Goal: Feedback & Contribution: Leave review/rating

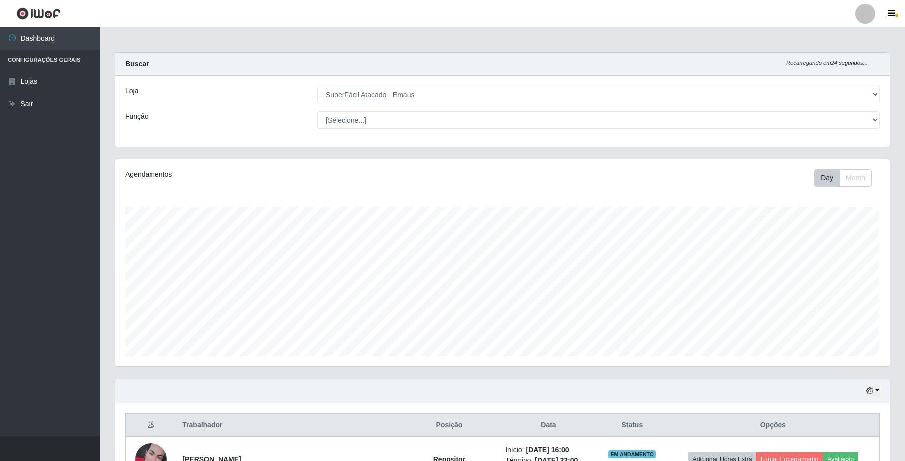
select select "407"
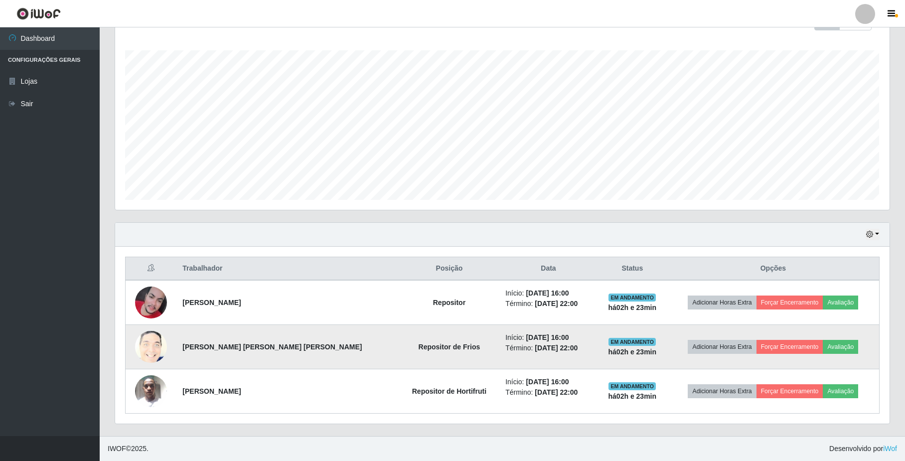
scroll to position [207, 774]
click at [839, 343] on button "Avaliação" at bounding box center [840, 347] width 35 height 14
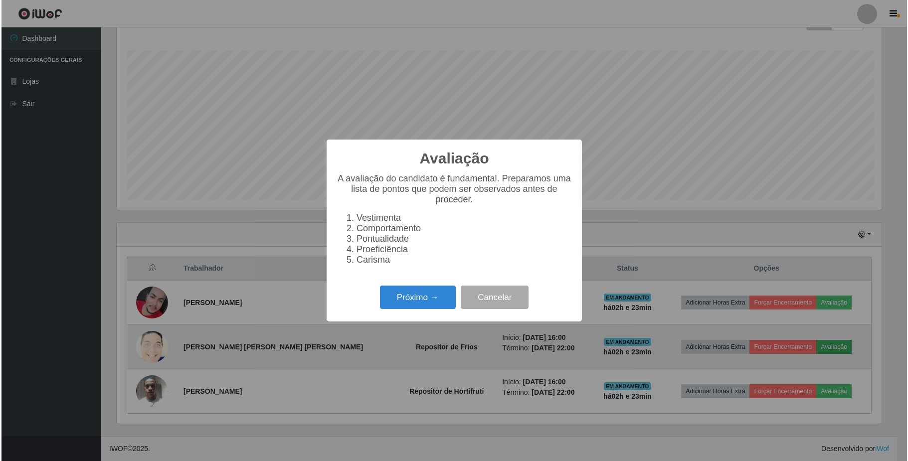
scroll to position [207, 767]
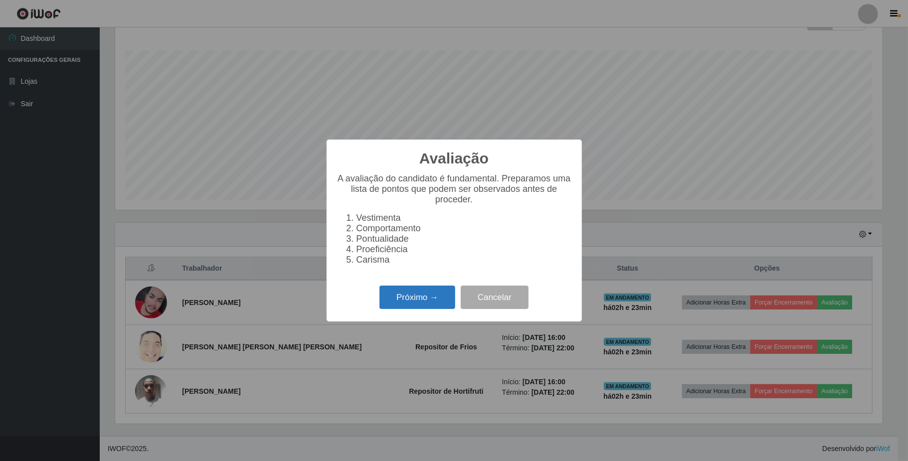
click at [417, 298] on button "Próximo →" at bounding box center [417, 297] width 76 height 23
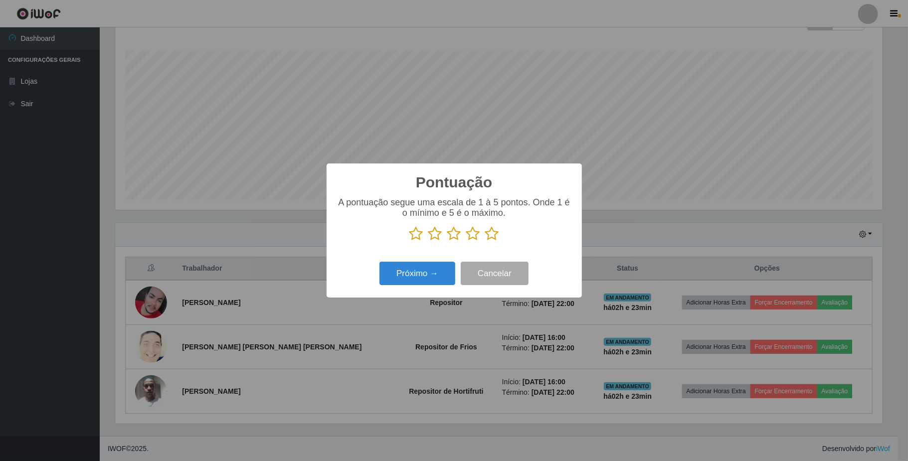
scroll to position [498347, 497787]
click at [493, 236] on icon at bounding box center [492, 233] width 14 height 15
click at [485, 241] on input "radio" at bounding box center [485, 241] width 0 height 0
click at [409, 270] on button "Próximo →" at bounding box center [417, 273] width 76 height 23
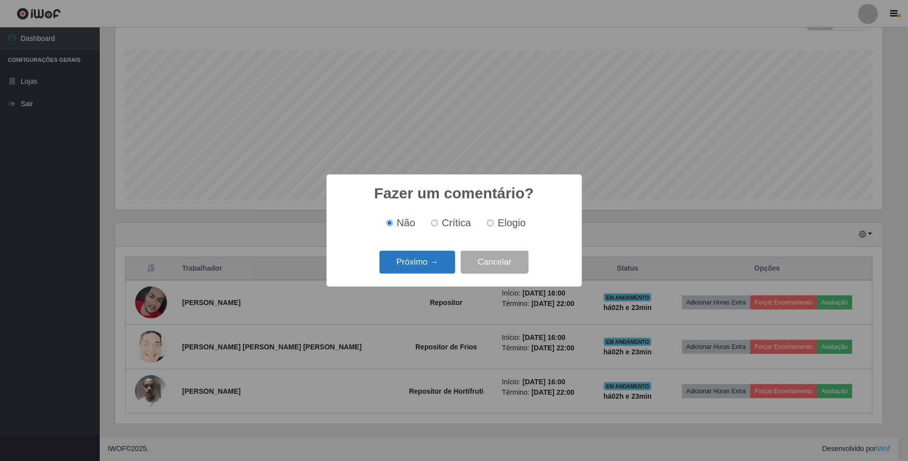
click at [419, 262] on button "Próximo →" at bounding box center [417, 262] width 76 height 23
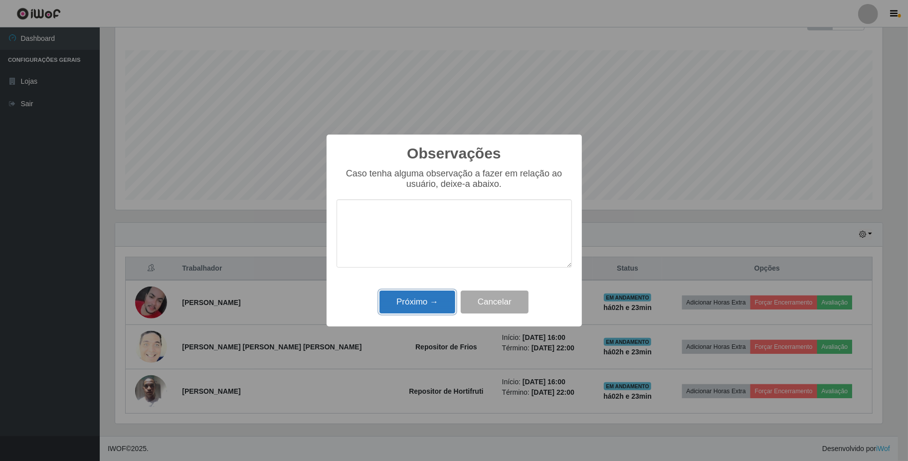
click at [426, 303] on button "Próximo →" at bounding box center [417, 302] width 76 height 23
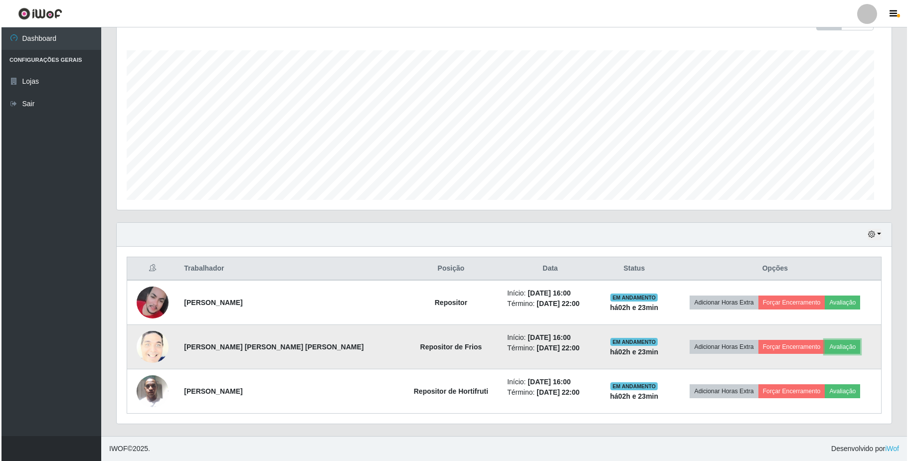
scroll to position [207, 774]
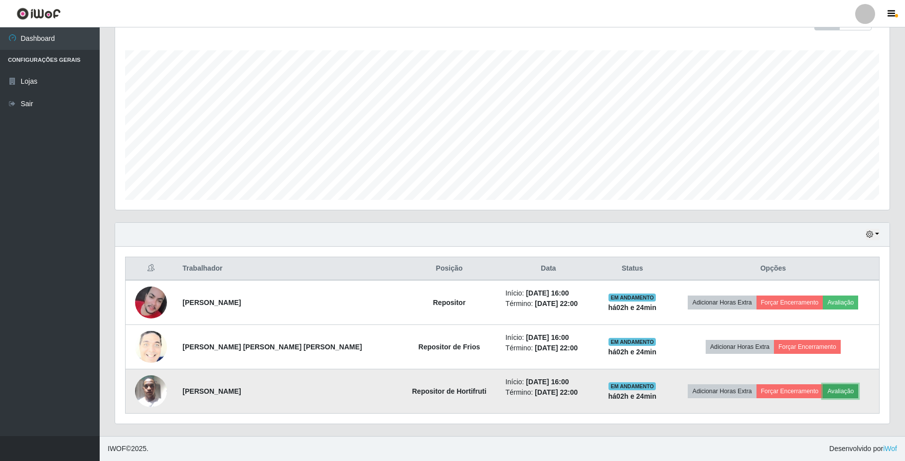
click at [830, 394] on button "Avaliação" at bounding box center [840, 391] width 35 height 14
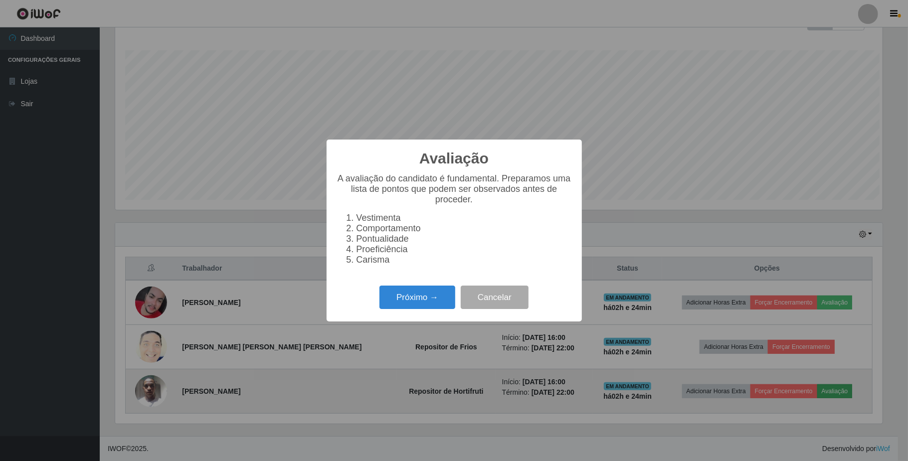
scroll to position [207, 767]
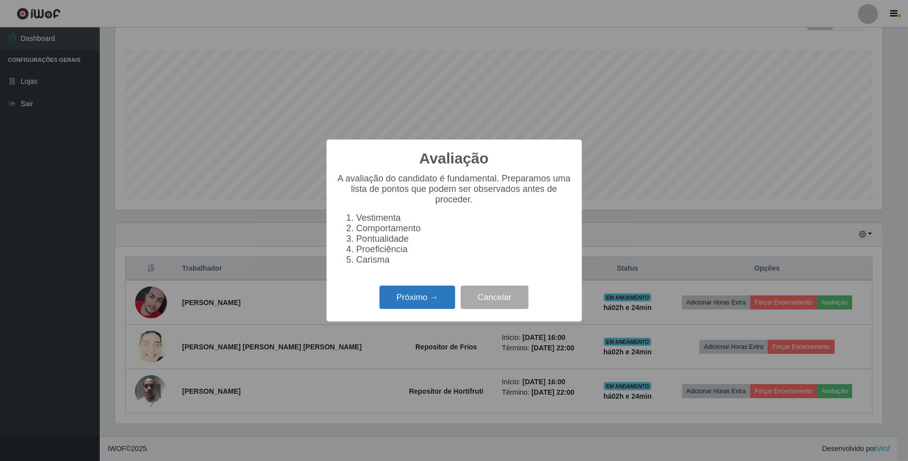
click at [440, 301] on button "Próximo →" at bounding box center [417, 297] width 76 height 23
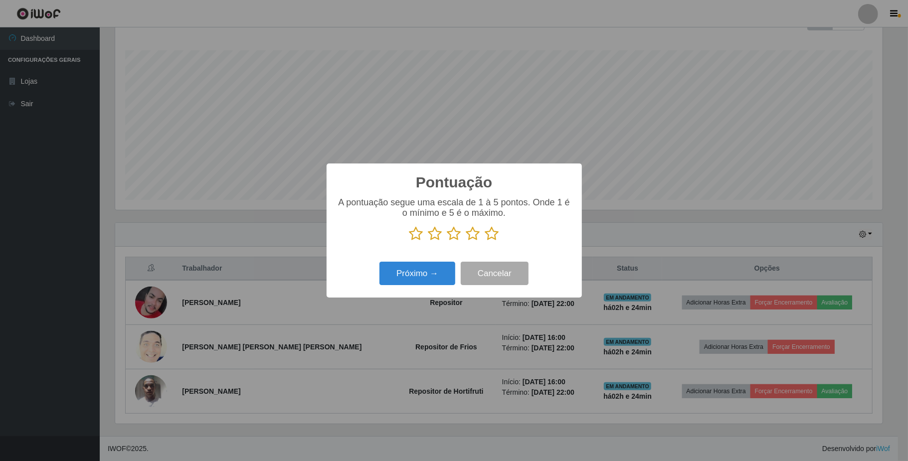
click at [497, 234] on icon at bounding box center [492, 233] width 14 height 15
click at [485, 241] on input "radio" at bounding box center [485, 241] width 0 height 0
click at [422, 272] on button "Próximo →" at bounding box center [417, 273] width 76 height 23
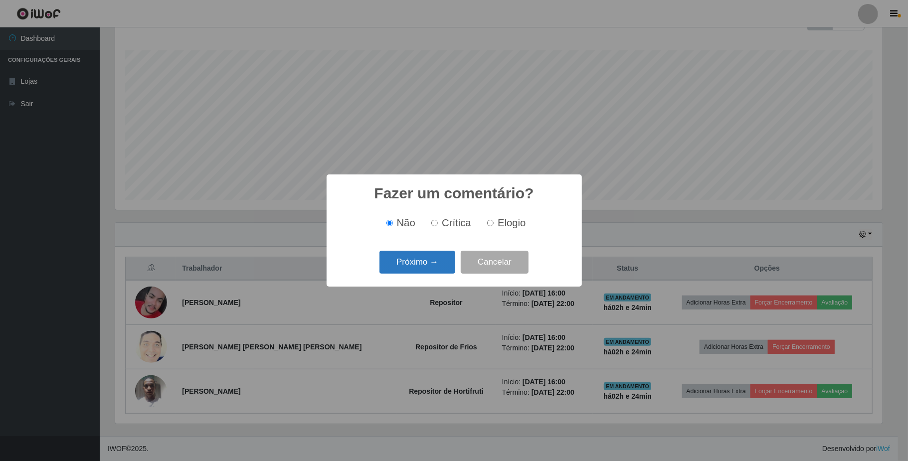
click at [424, 265] on button "Próximo →" at bounding box center [417, 262] width 76 height 23
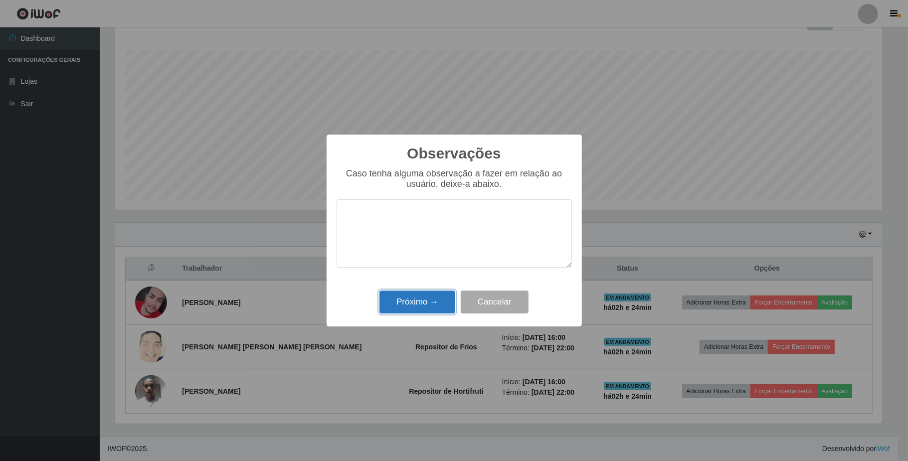
click at [414, 308] on button "Próximo →" at bounding box center [417, 302] width 76 height 23
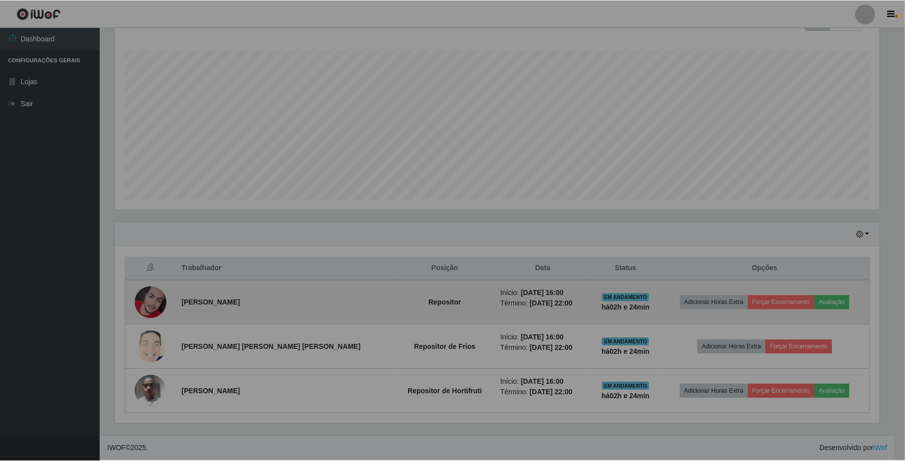
scroll to position [207, 774]
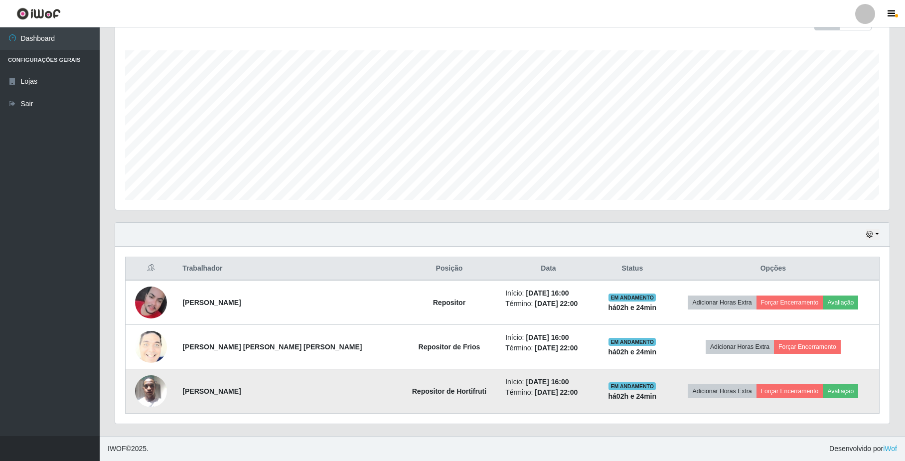
click at [155, 385] on img at bounding box center [151, 391] width 32 height 42
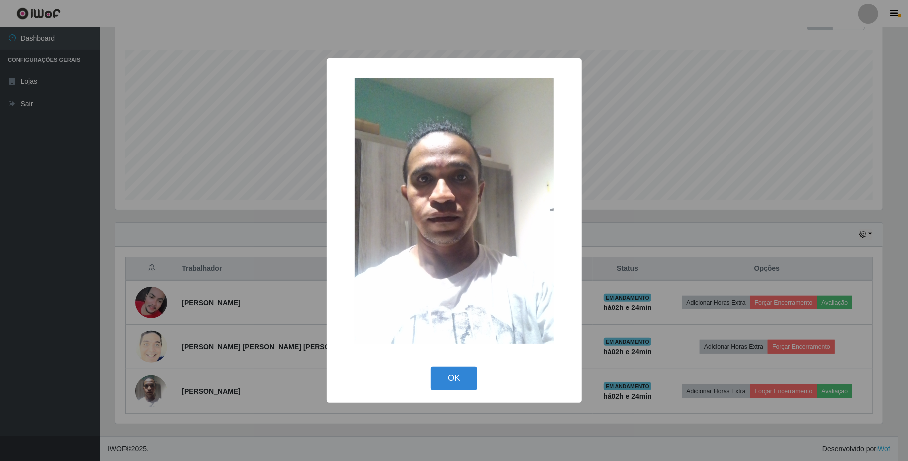
click at [495, 205] on img at bounding box center [453, 211] width 199 height 266
click at [452, 376] on button "OK" at bounding box center [454, 378] width 46 height 23
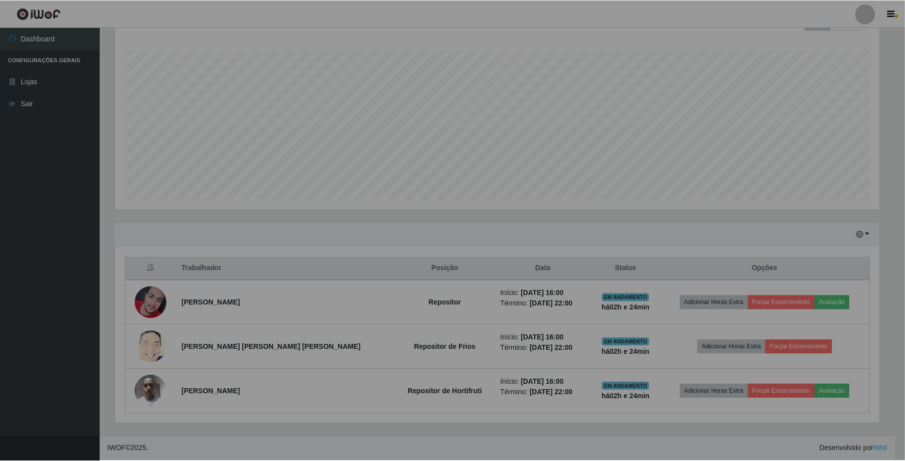
scroll to position [207, 774]
